Goal: Information Seeking & Learning: Learn about a topic

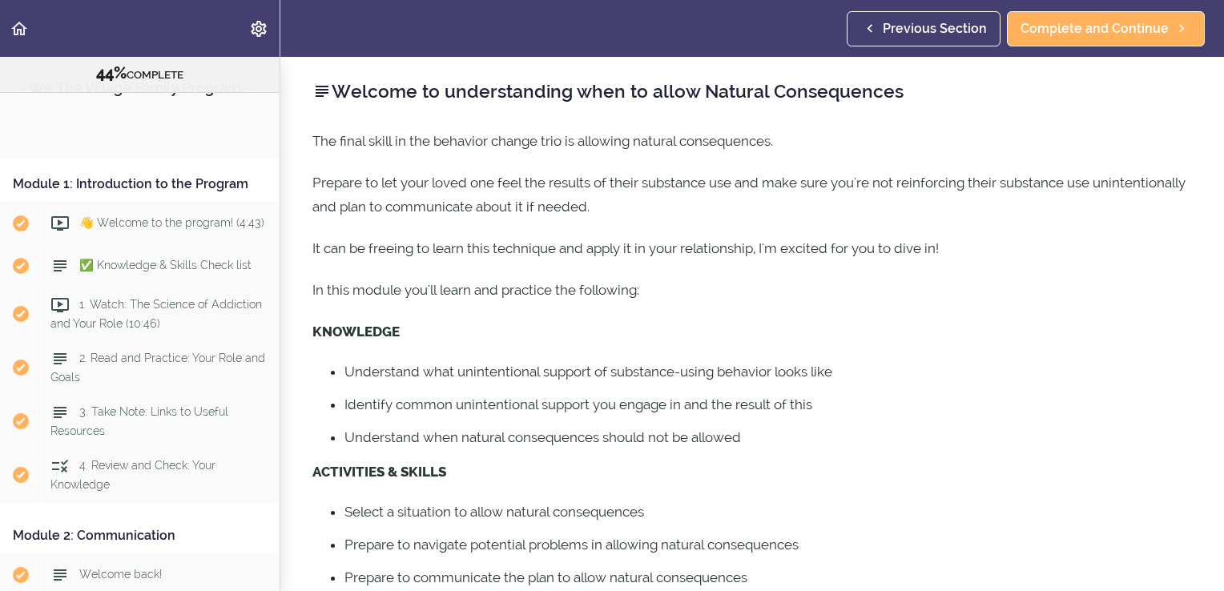
scroll to position [1967, 0]
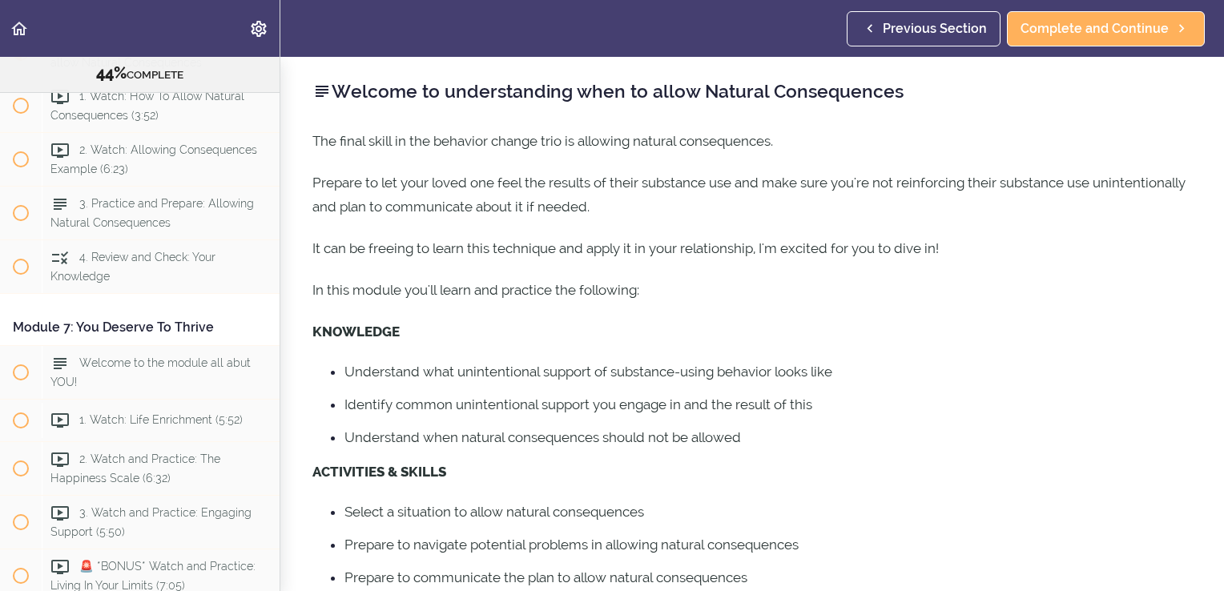
click at [969, 278] on p "In this module you'll learn and practice the following:" at bounding box center [752, 290] width 880 height 24
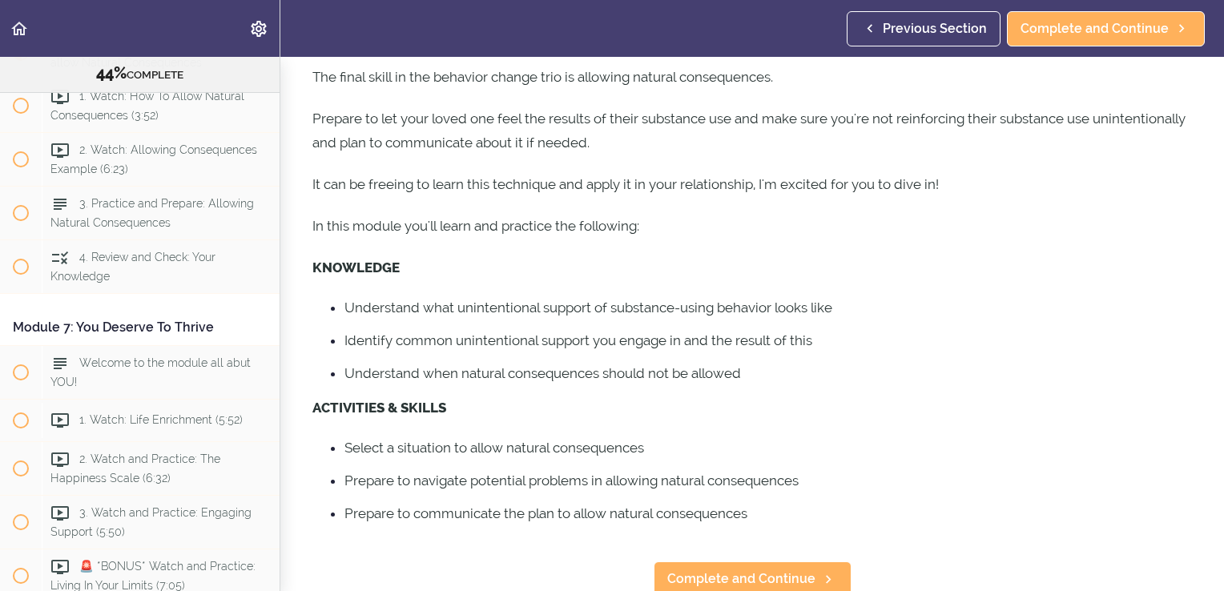
scroll to position [81, 0]
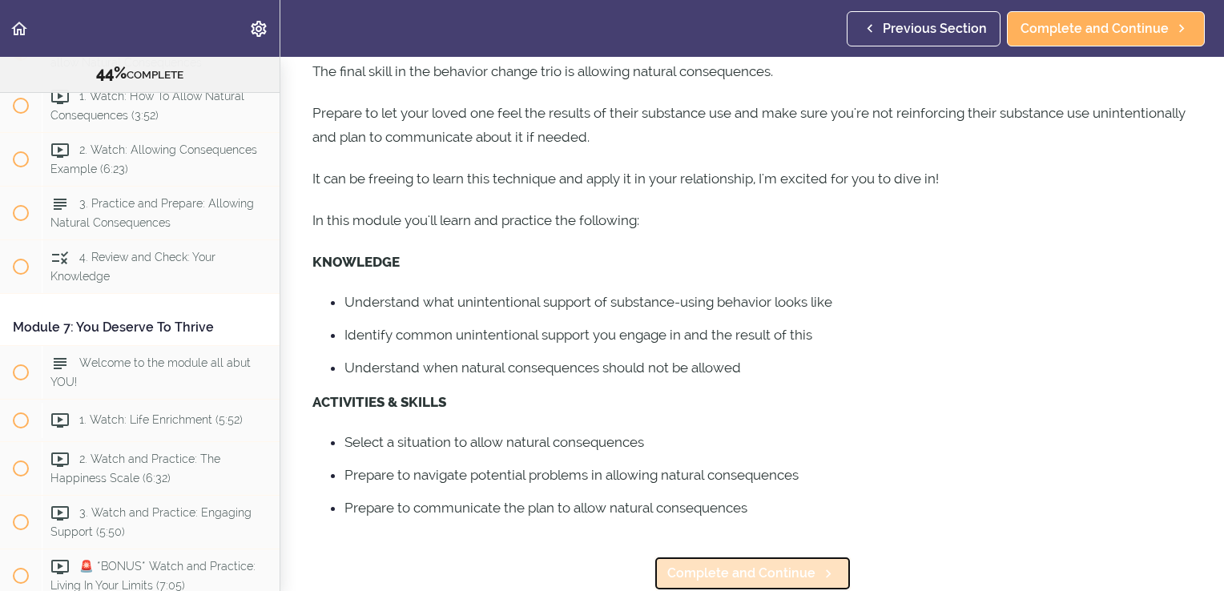
click at [734, 564] on span "Complete and Continue" at bounding box center [741, 573] width 148 height 19
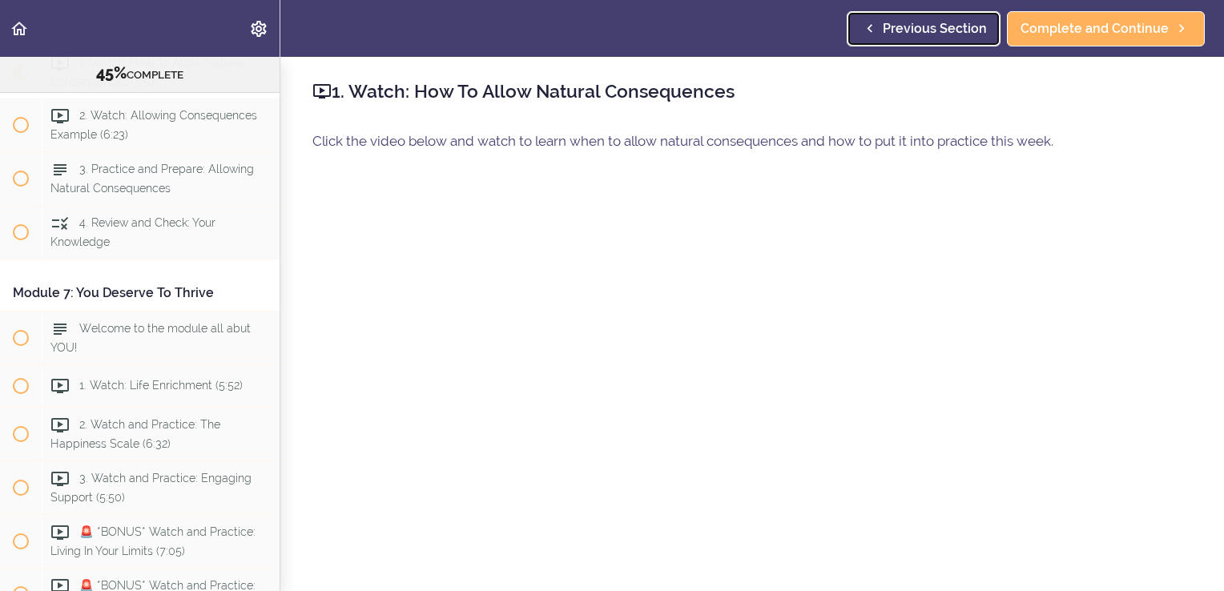
click at [935, 25] on span "Previous Section" at bounding box center [935, 28] width 104 height 19
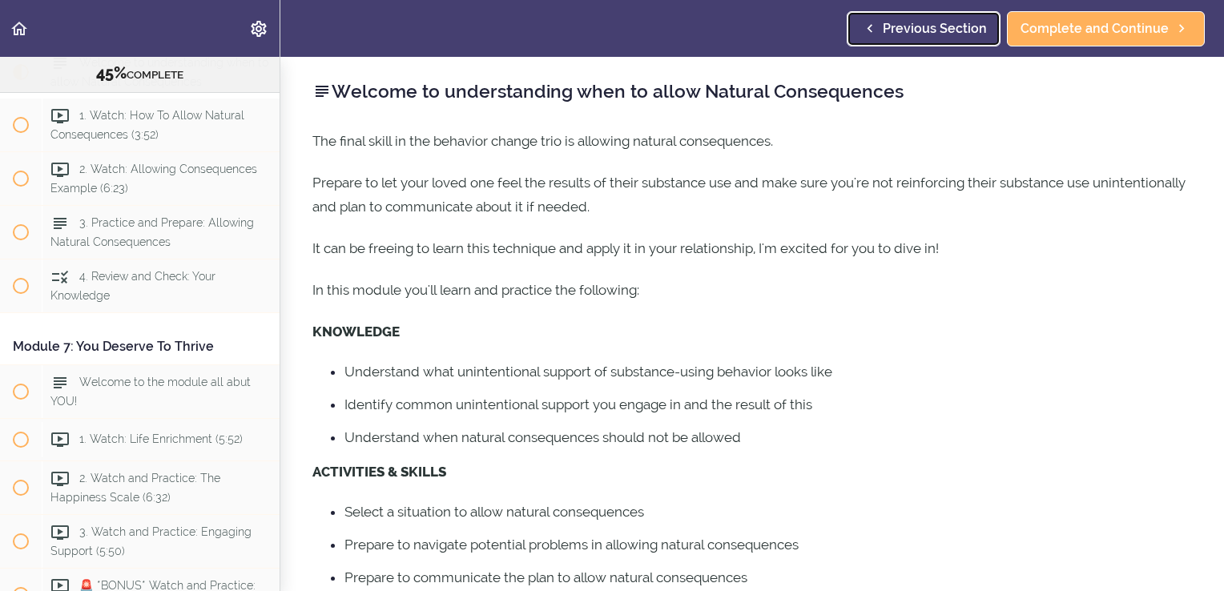
scroll to position [81, 0]
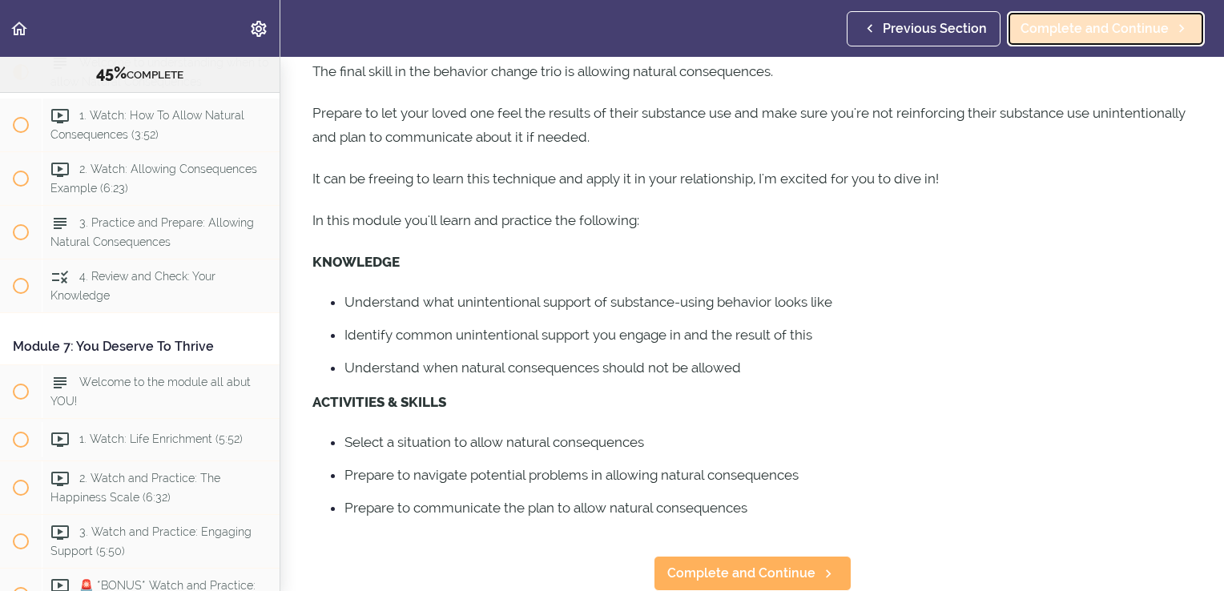
click at [1076, 22] on span "Complete and Continue" at bounding box center [1095, 28] width 148 height 19
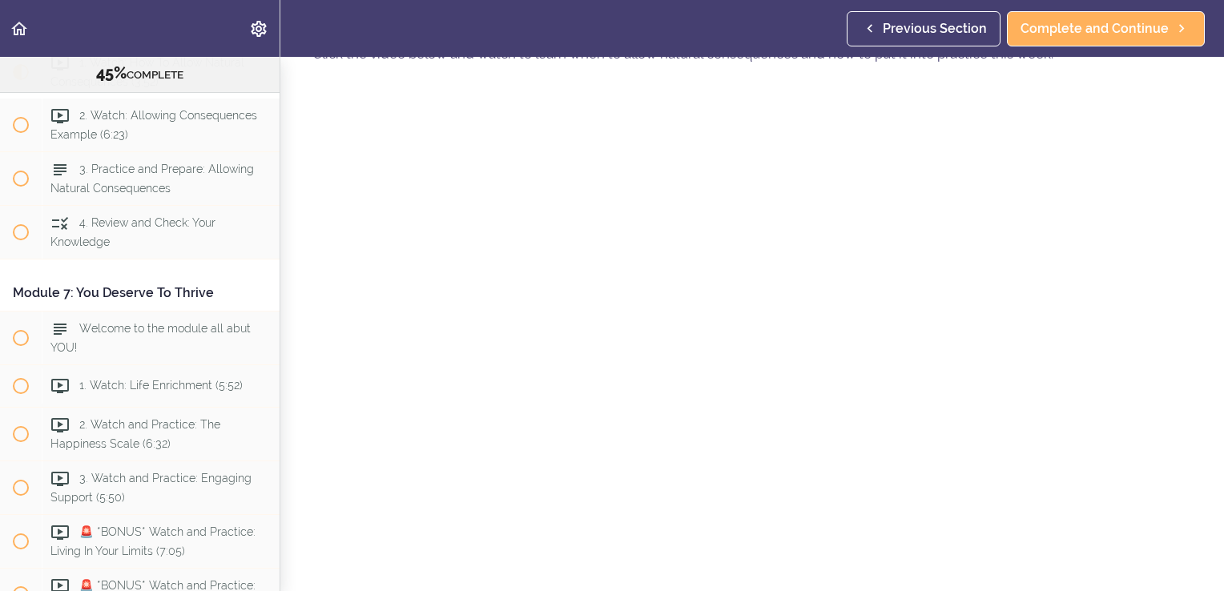
scroll to position [91, 0]
click at [1096, 24] on span "Complete and Continue" at bounding box center [1095, 28] width 148 height 19
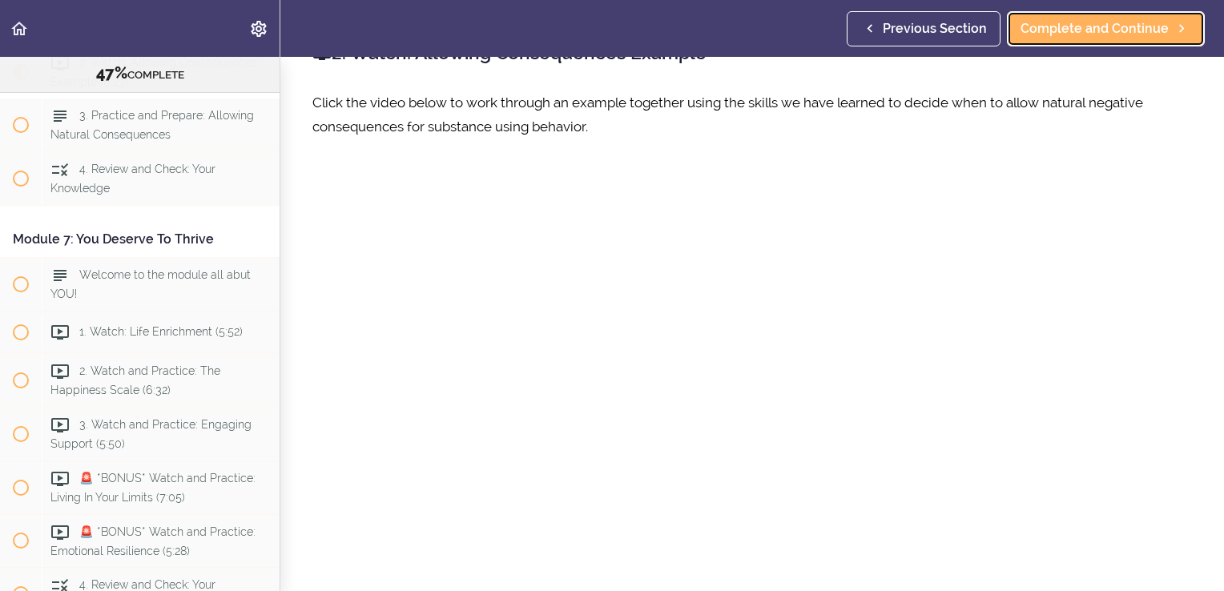
scroll to position [40, 0]
